Goal: Information Seeking & Learning: Learn about a topic

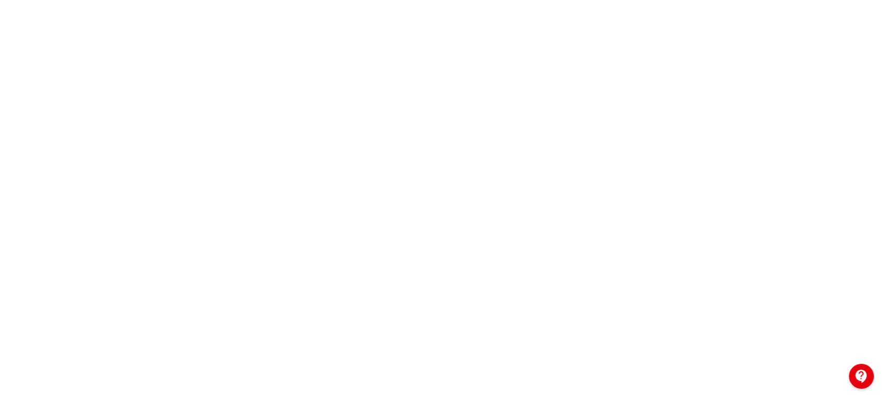
scroll to position [251, 0]
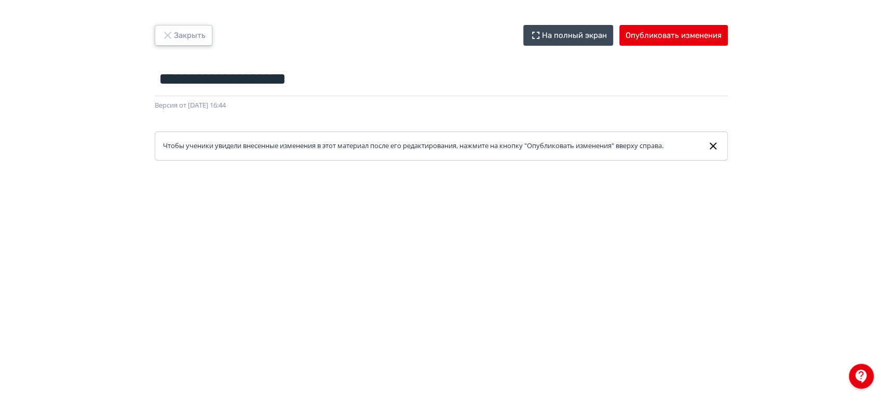
click at [163, 35] on icon "button" at bounding box center [167, 35] width 12 height 12
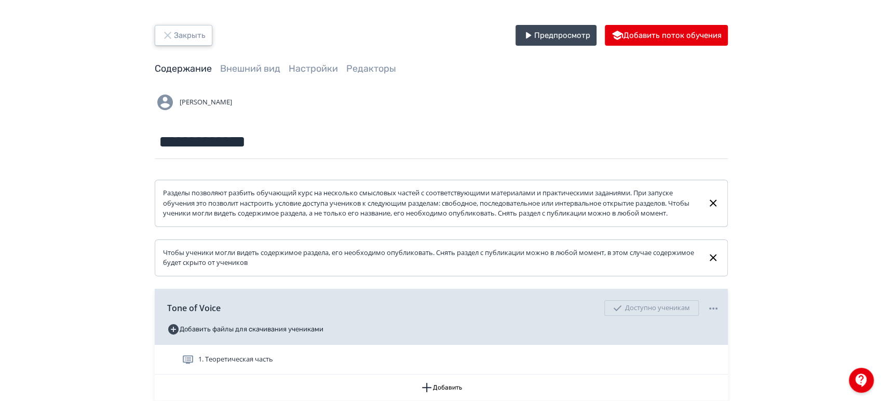
click at [173, 40] on button "Закрыть" at bounding box center [184, 35] width 58 height 21
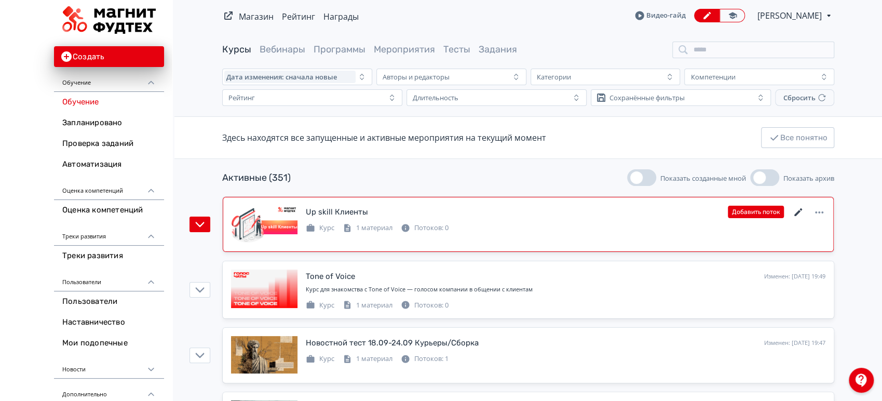
click at [793, 211] on icon at bounding box center [798, 212] width 12 height 12
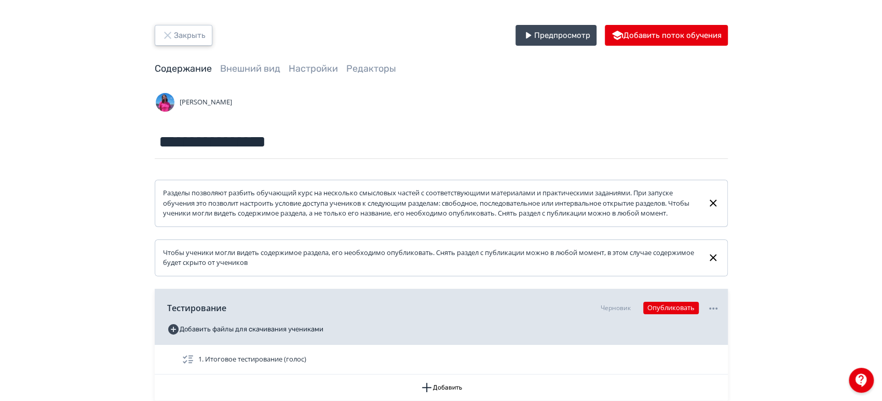
click at [192, 40] on button "Закрыть" at bounding box center [184, 35] width 58 height 21
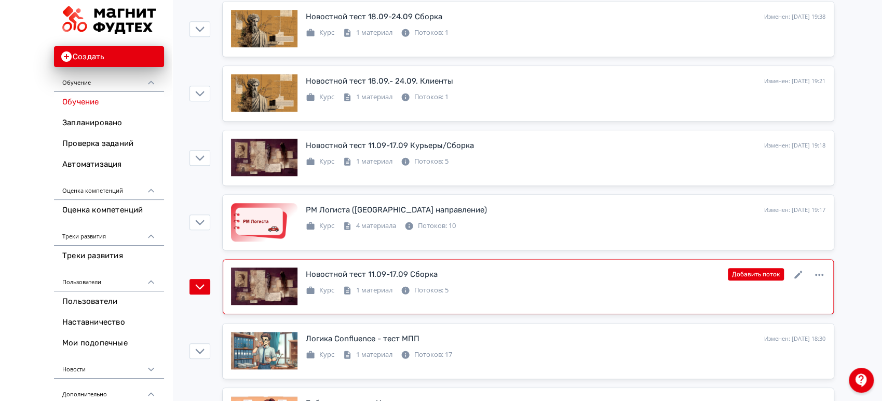
scroll to position [461, 0]
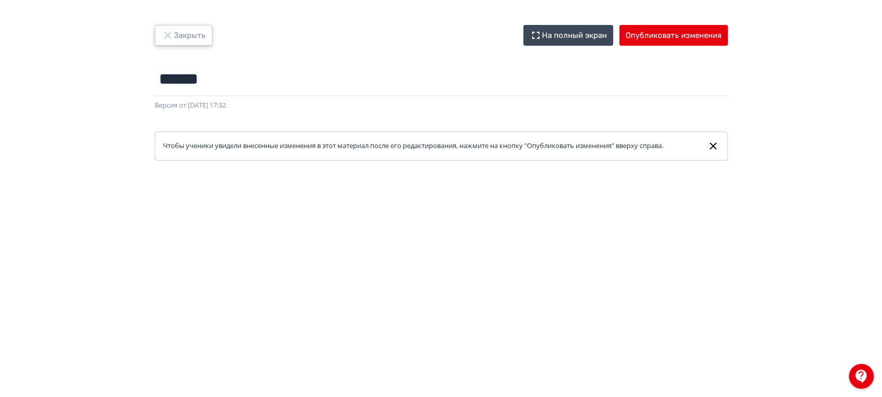
click at [191, 37] on button "Закрыть" at bounding box center [184, 35] width 58 height 21
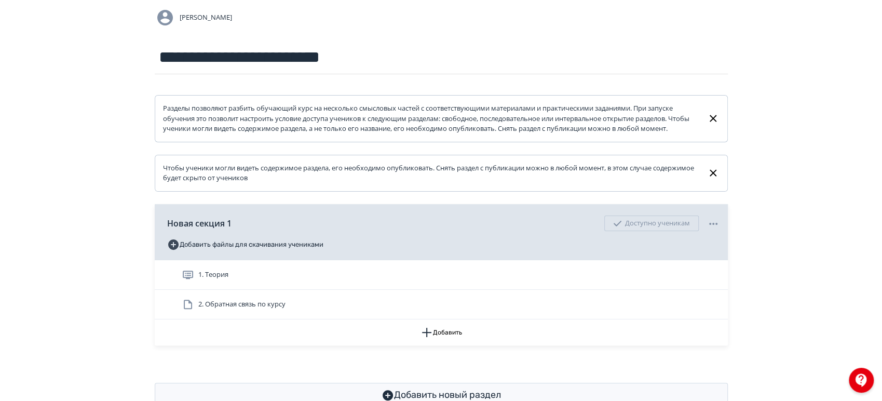
scroll to position [126, 0]
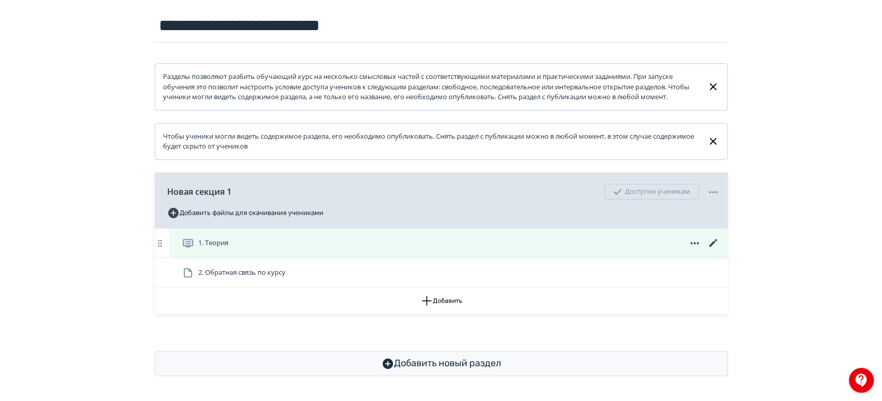
click at [620, 245] on div "1. Теория" at bounding box center [451, 243] width 538 height 12
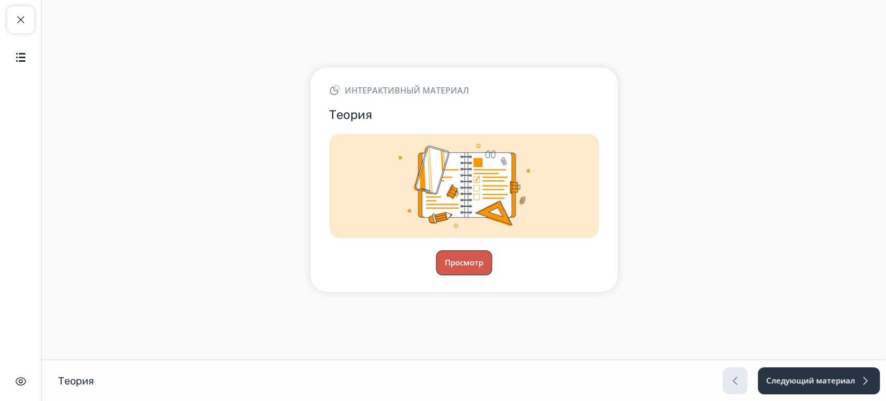
click at [464, 254] on button "Просмотр" at bounding box center [464, 262] width 56 height 25
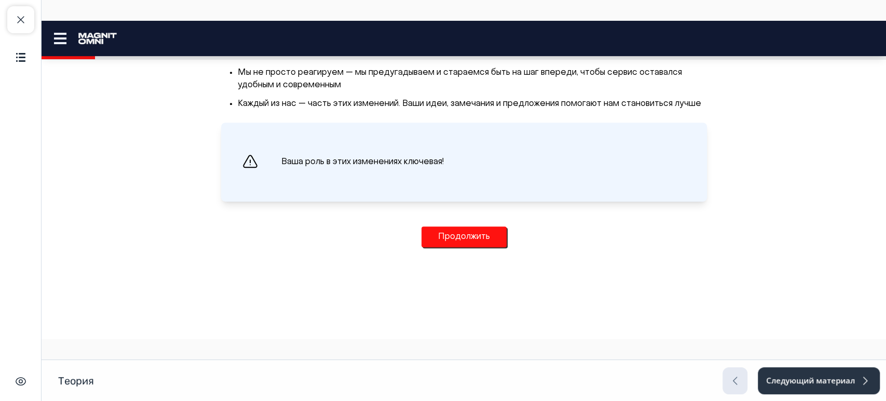
click at [471, 237] on button "Продолжить" at bounding box center [464, 236] width 85 height 21
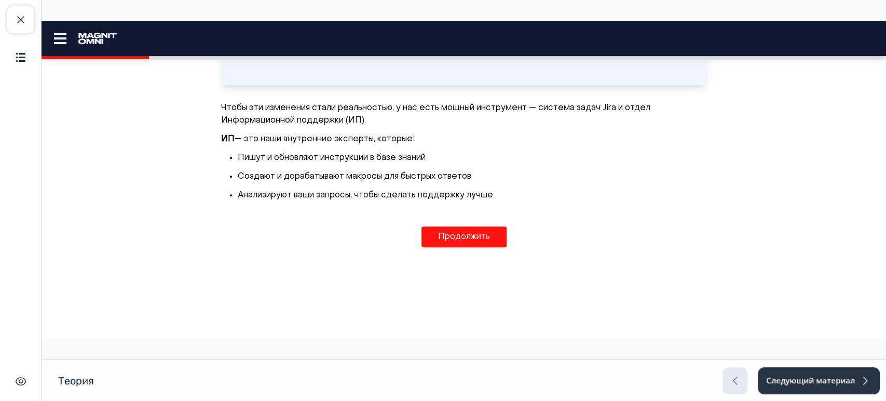
click at [471, 237] on button "Продолжить" at bounding box center [464, 236] width 85 height 21
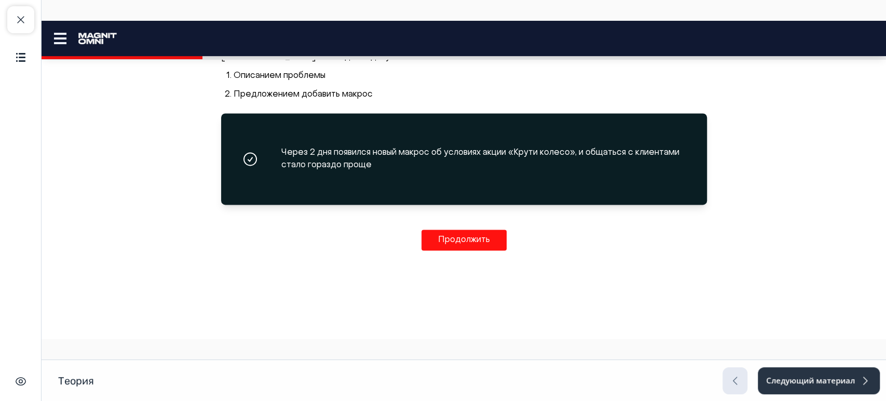
scroll to position [996, 0]
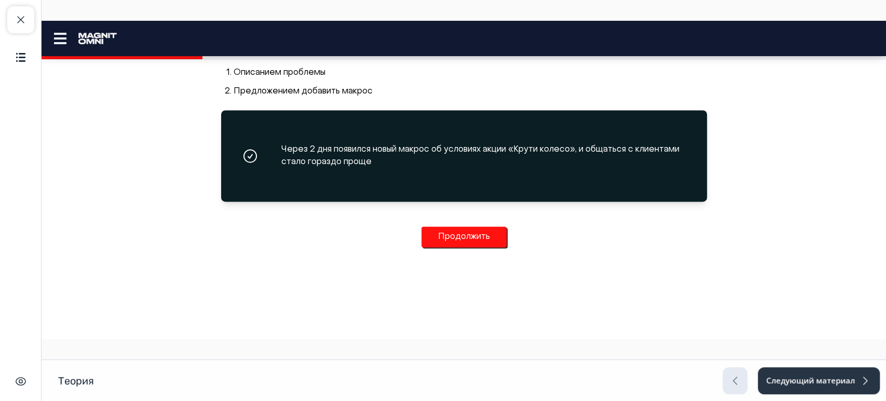
click at [467, 233] on button "Продолжить" at bounding box center [464, 236] width 85 height 21
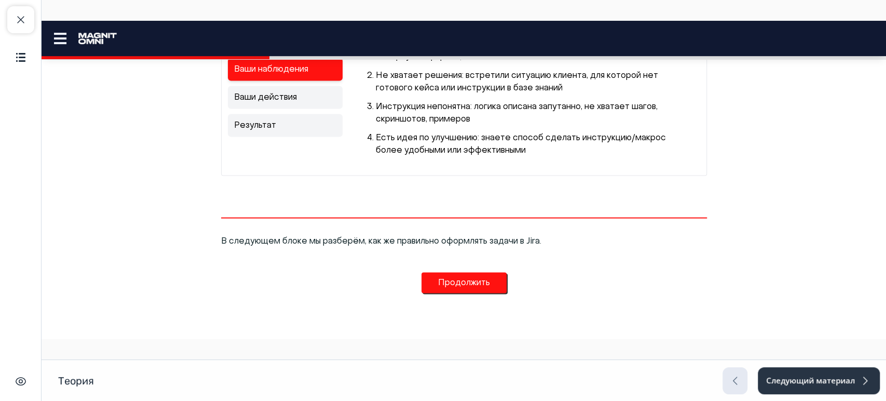
scroll to position [1300, 0]
click at [473, 295] on div "Продолжить" at bounding box center [464, 283] width 85 height 46
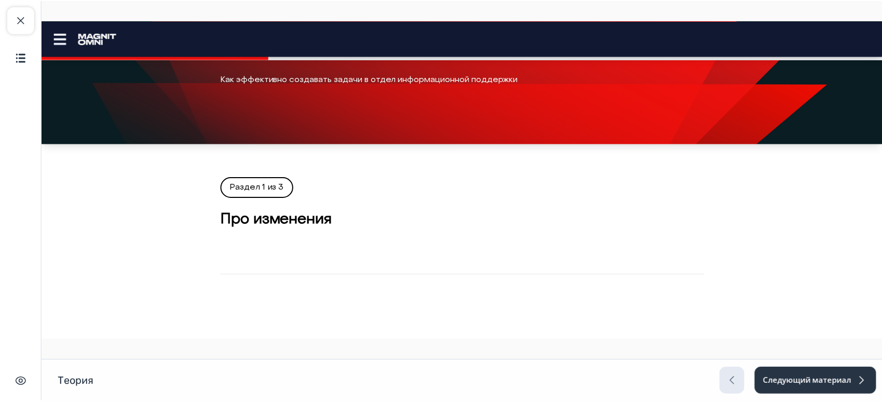
scroll to position [0, 0]
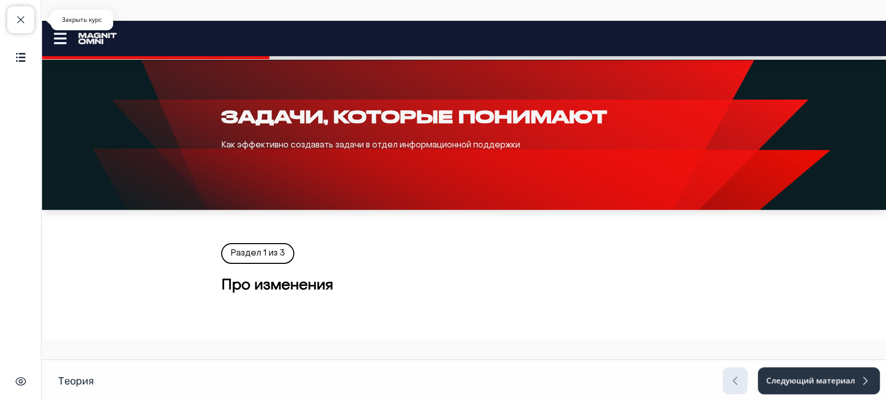
click at [14, 26] on button "Закрыть курс" at bounding box center [20, 19] width 27 height 27
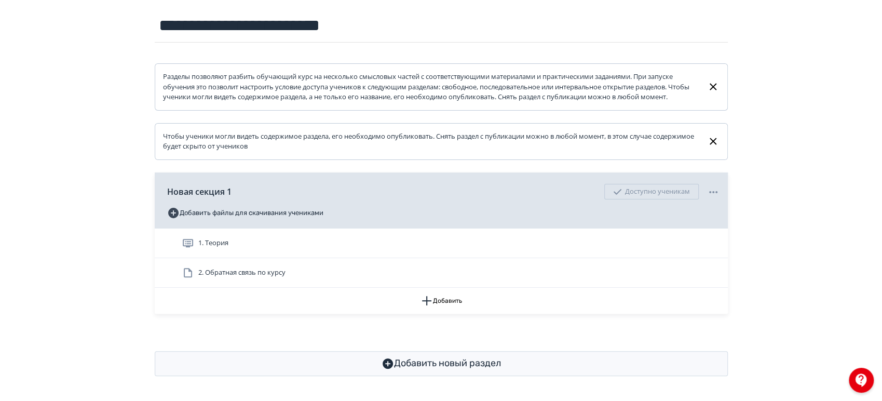
scroll to position [126, 0]
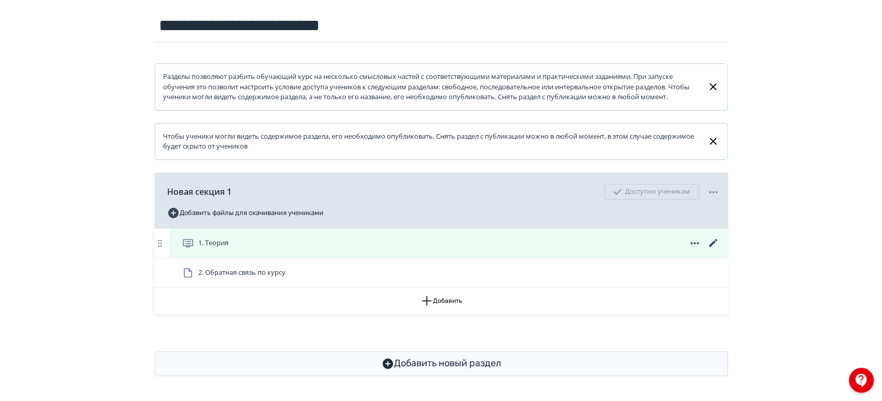
click at [714, 240] on icon at bounding box center [713, 243] width 12 height 12
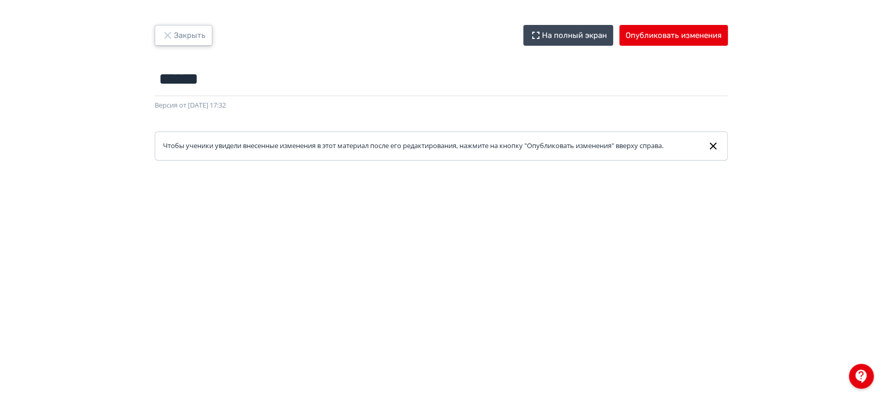
click at [195, 28] on button "Закрыть" at bounding box center [184, 35] width 58 height 21
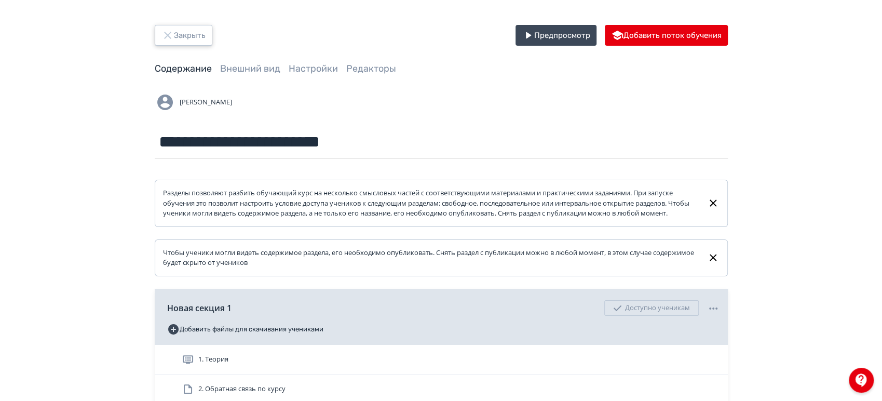
click at [199, 34] on button "Закрыть" at bounding box center [184, 35] width 58 height 21
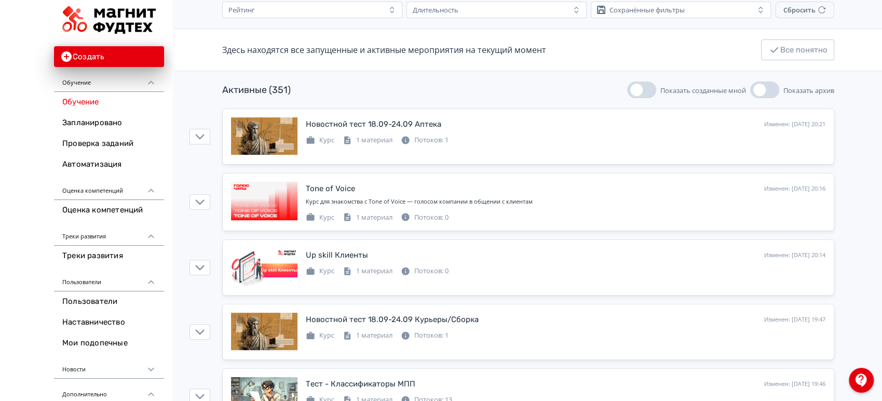
scroll to position [173, 0]
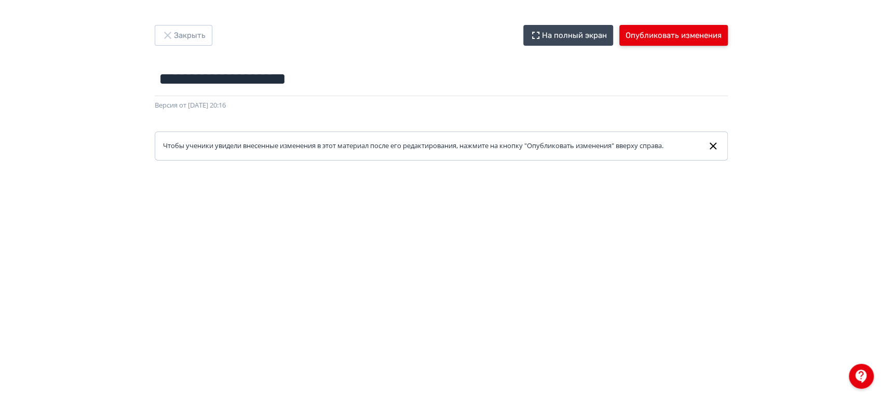
click at [686, 35] on button "Опубликовать изменения" at bounding box center [673, 35] width 109 height 21
